Goal: Find specific page/section: Find specific page/section

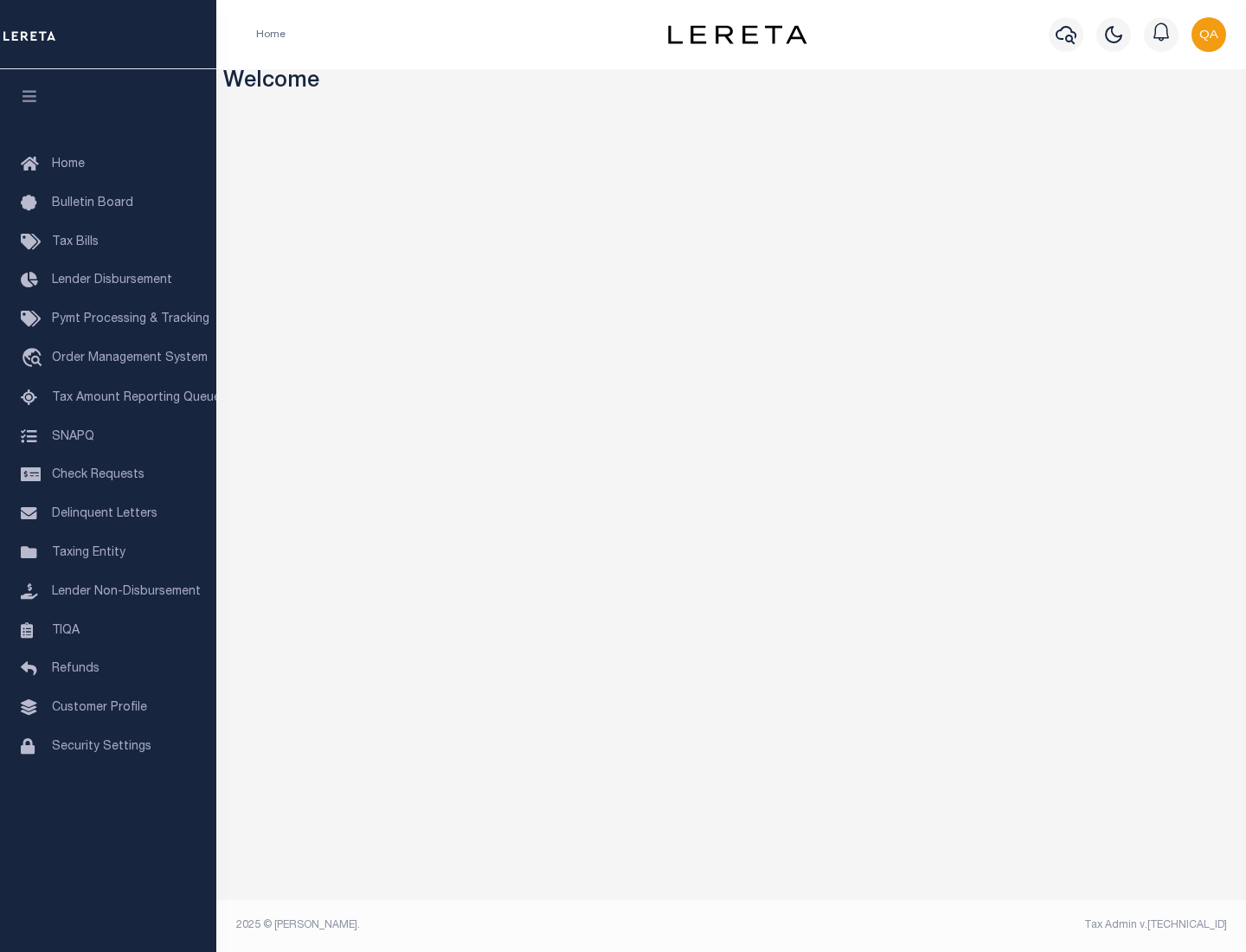
click at [109, 630] on link "TIQA" at bounding box center [108, 631] width 216 height 39
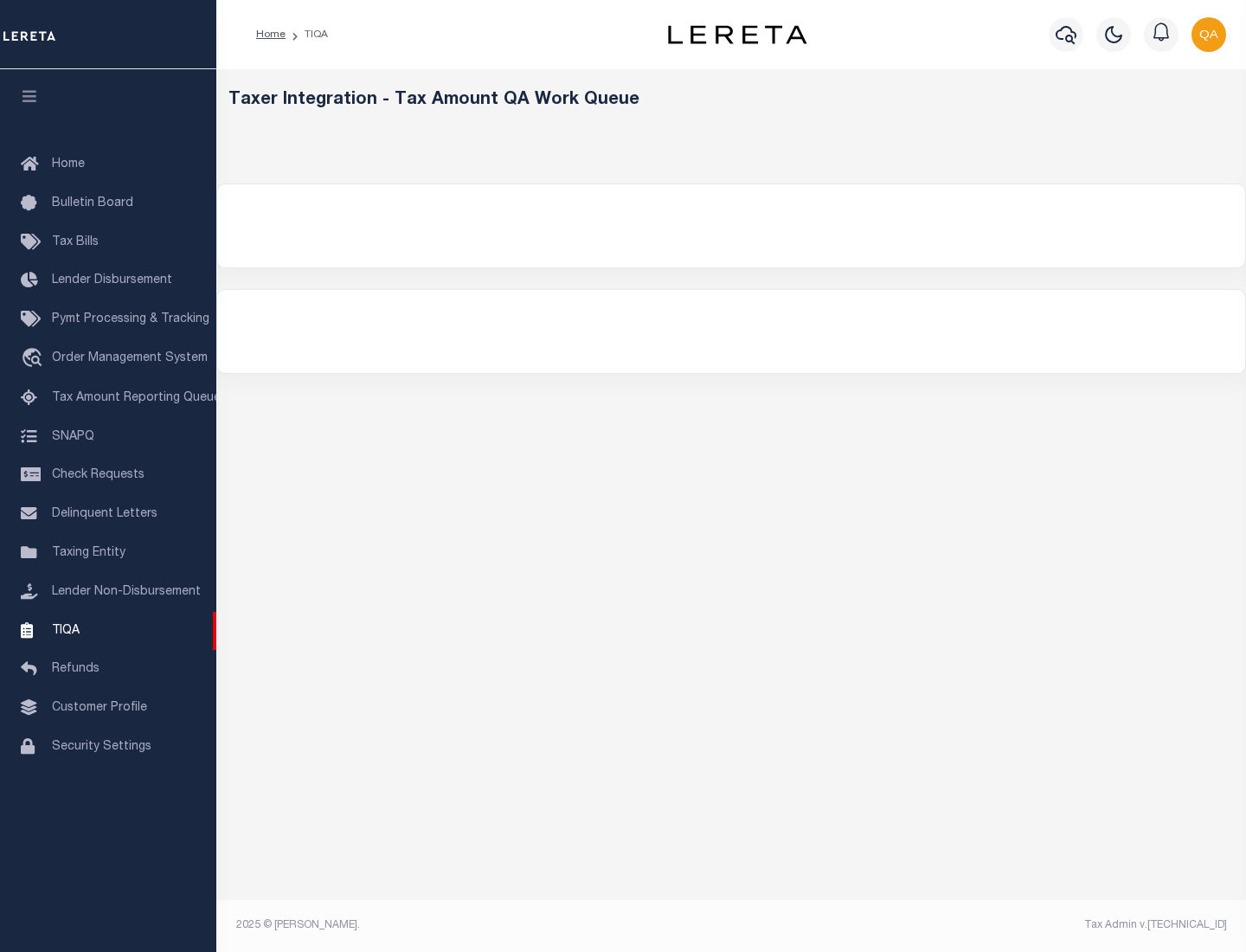
select select "200"
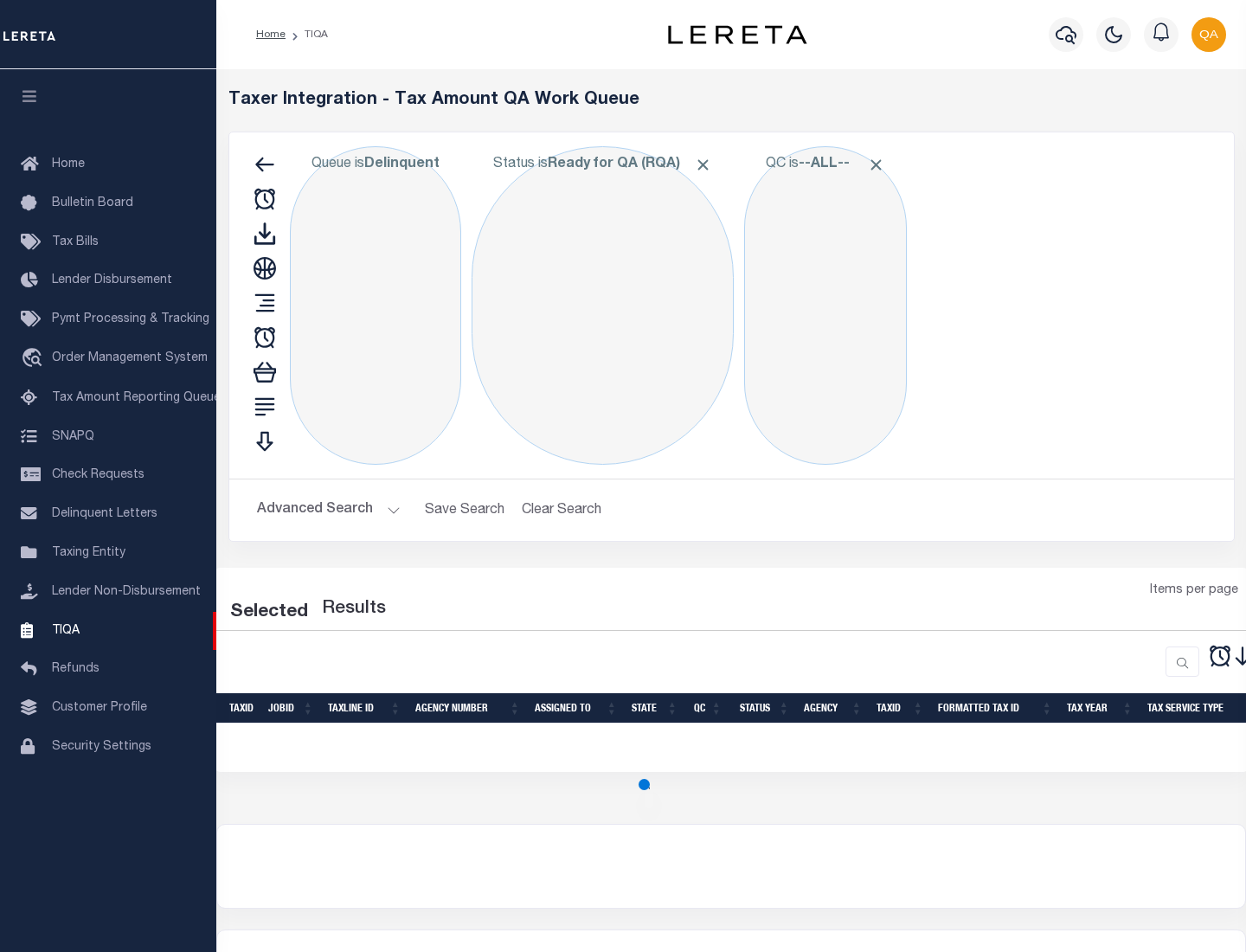
select select "200"
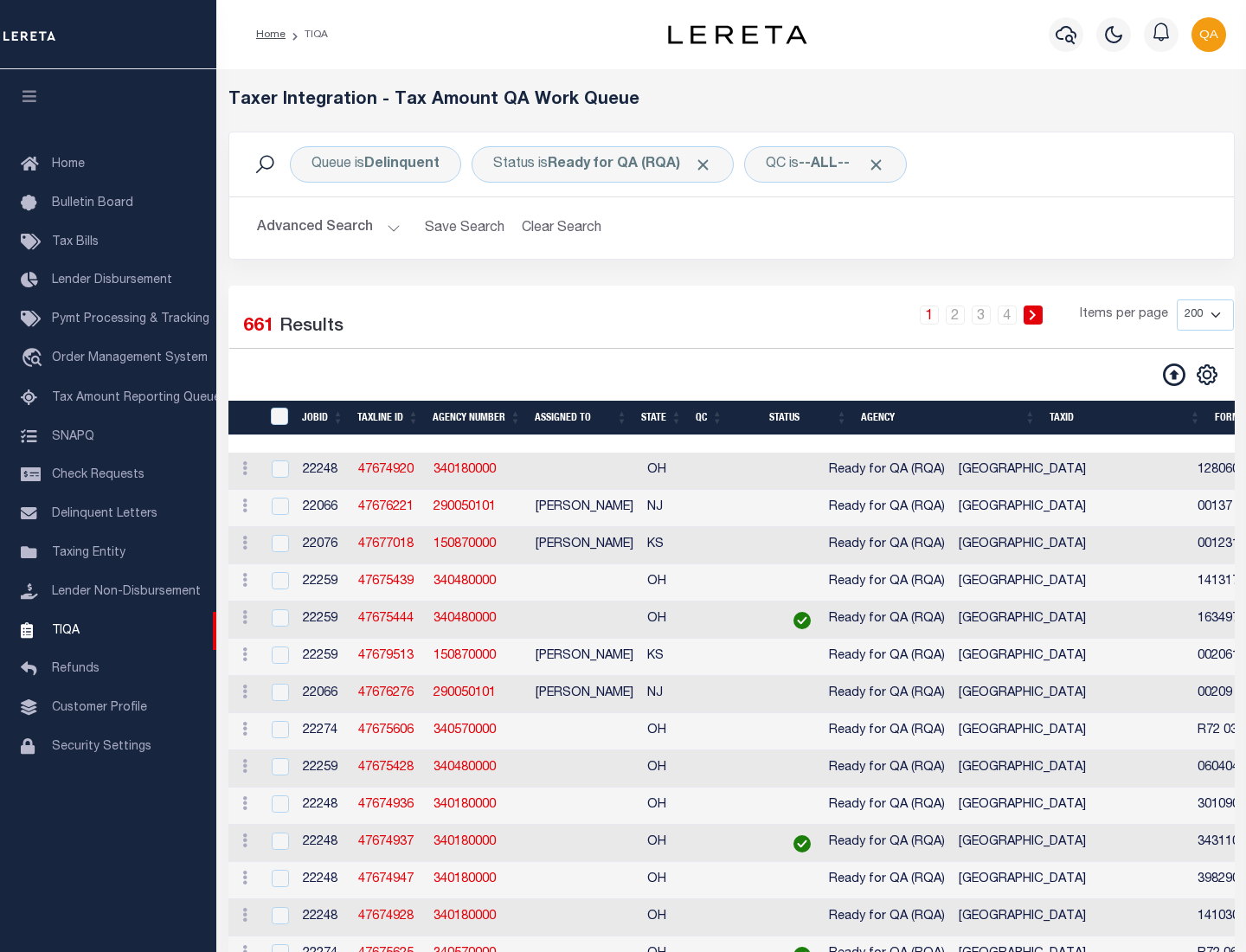
click at [709, 165] on span "Click to Remove" at bounding box center [702, 164] width 18 height 18
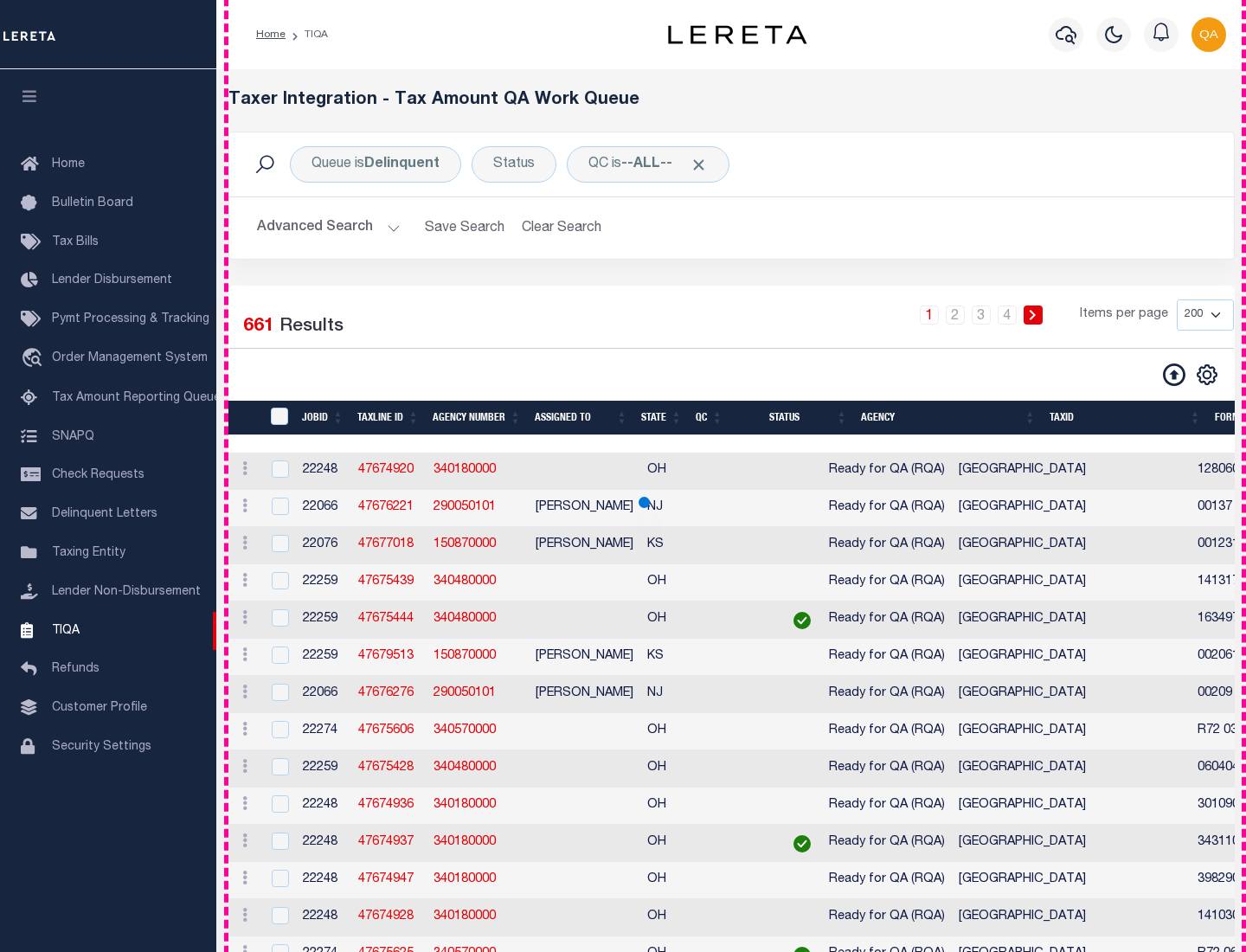
scroll to position [3697, 0]
